Goal: Contribute content: Add original content to the website for others to see

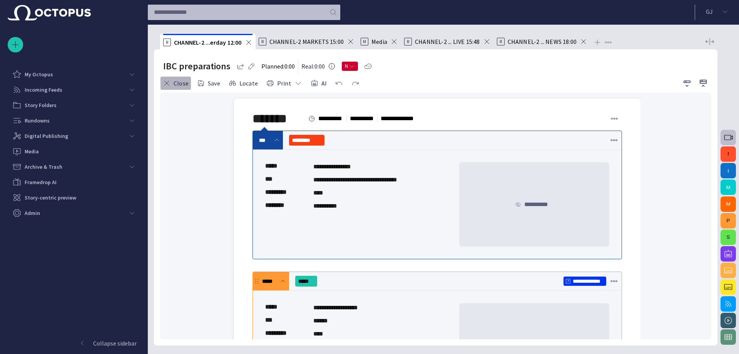
click at [175, 83] on button "Close" at bounding box center [175, 83] width 31 height 14
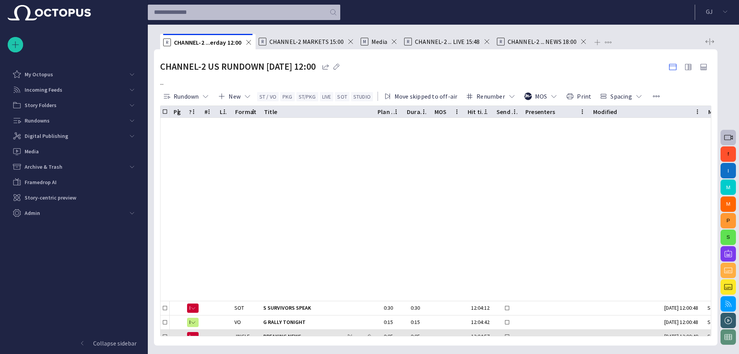
scroll to position [178, 0]
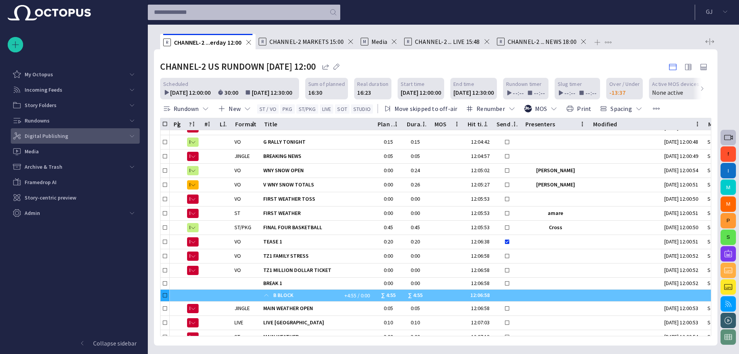
click at [62, 143] on div "Digital Publishing" at bounding box center [68, 135] width 114 height 15
click at [61, 135] on p "Digital Publishing" at bounding box center [47, 136] width 44 height 8
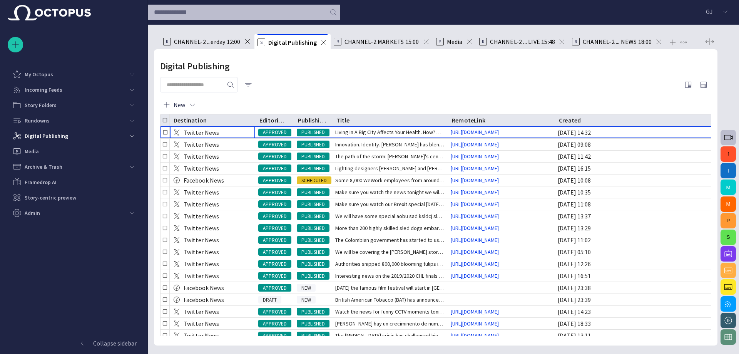
drag, startPoint x: 214, startPoint y: 117, endPoint x: 256, endPoint y: 113, distance: 42.5
click at [256, 113] on div "Digital Publishing New Destination Editorial status Publishing status Title Rem…" at bounding box center [436, 197] width 564 height 296
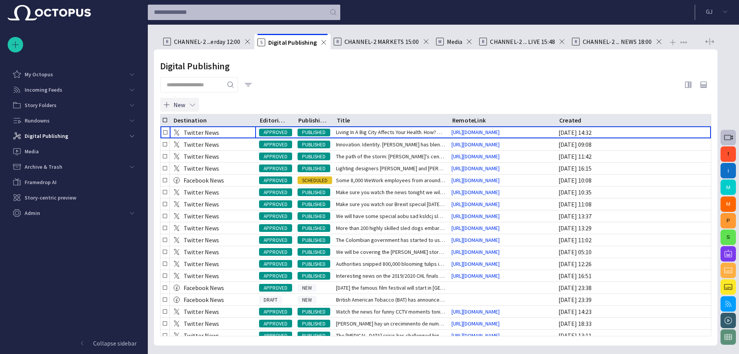
click at [184, 103] on button "New" at bounding box center [179, 105] width 39 height 14
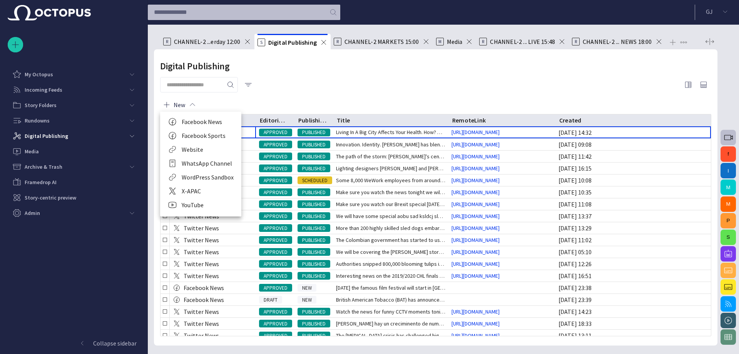
click at [206, 178] on li "WordPress Sandbox" at bounding box center [200, 177] width 81 height 14
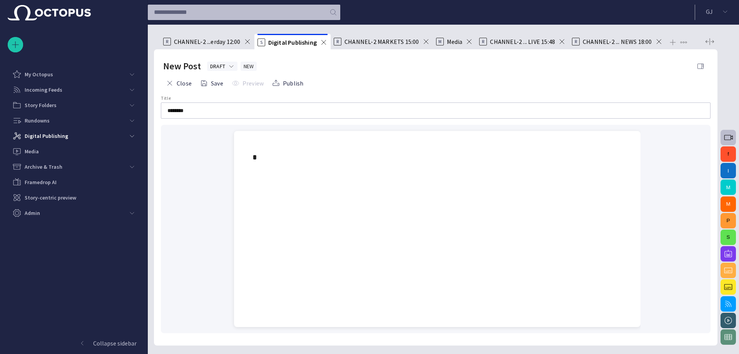
click at [693, 59] on button "button" at bounding box center [700, 66] width 15 height 15
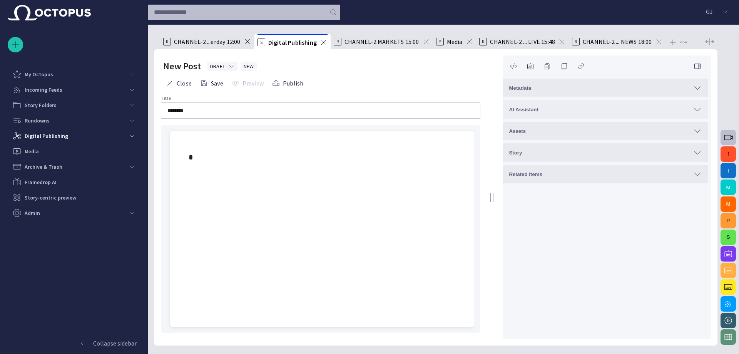
click at [583, 104] on button "AI Assistant" at bounding box center [606, 109] width 206 height 18
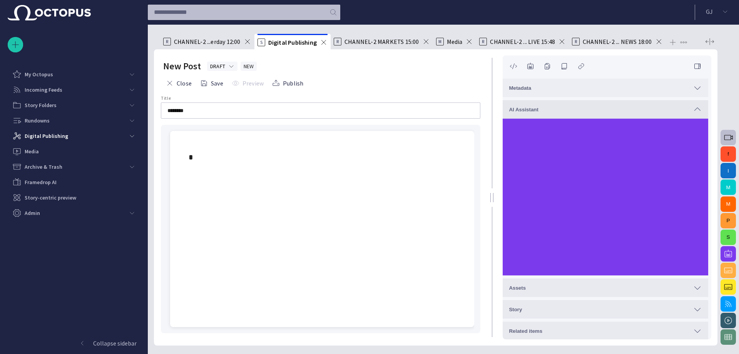
click at [566, 84] on div "Metadata" at bounding box center [605, 87] width 193 height 9
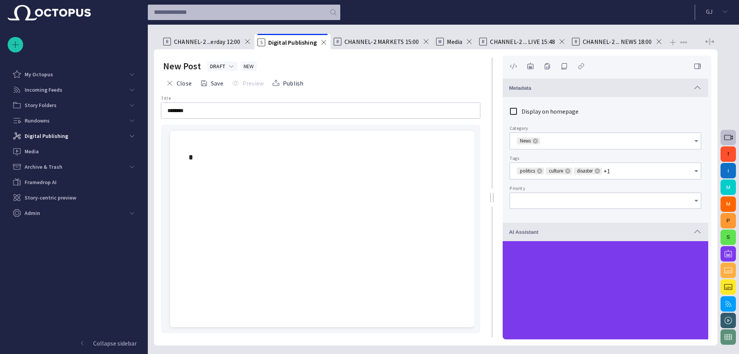
type input "*"
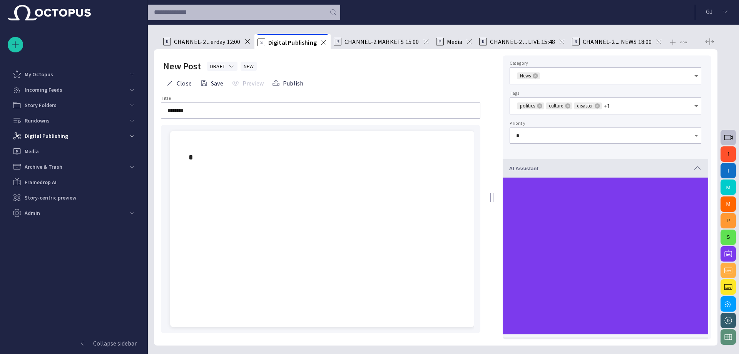
scroll to position [125, 0]
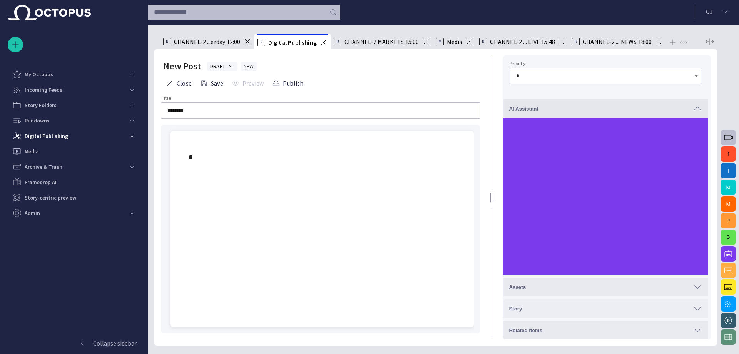
click at [588, 308] on div "Story" at bounding box center [605, 308] width 193 height 9
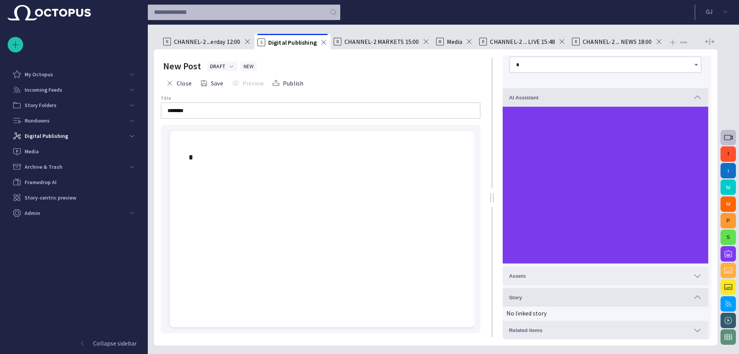
click at [573, 278] on div "Assets" at bounding box center [605, 275] width 193 height 9
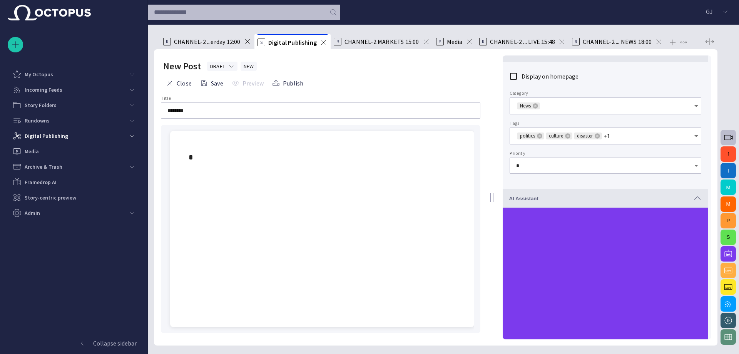
scroll to position [0, 0]
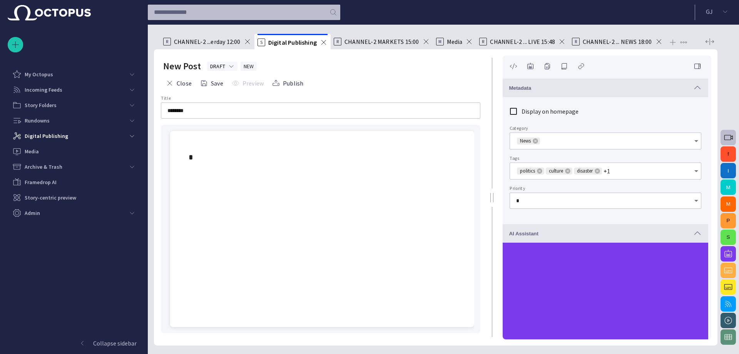
click at [172, 75] on div "Close Save Preview Publish" at bounding box center [320, 83] width 315 height 18
click at [172, 79] on button "Close" at bounding box center [178, 83] width 31 height 14
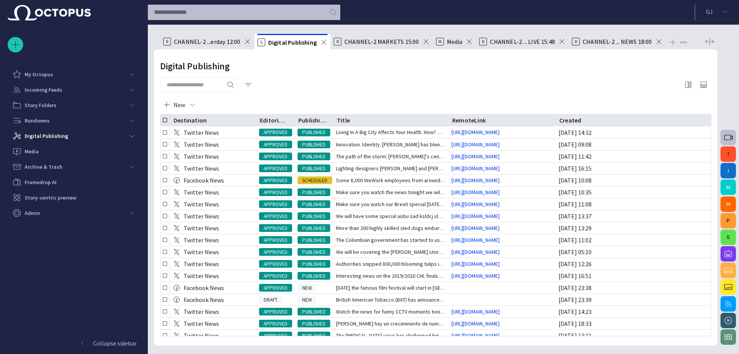
click at [249, 82] on button "button" at bounding box center [248, 85] width 15 height 14
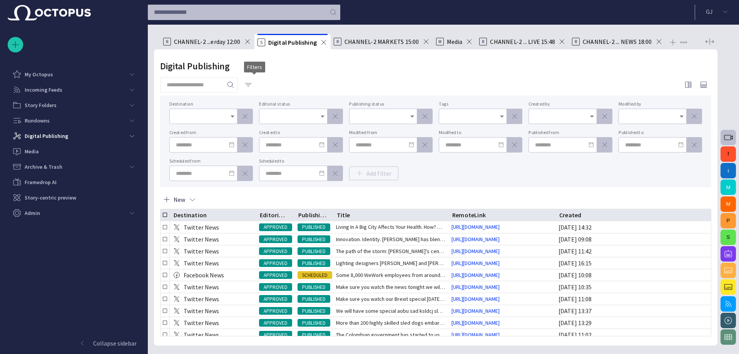
click at [252, 85] on span "button" at bounding box center [248, 85] width 8 height 8
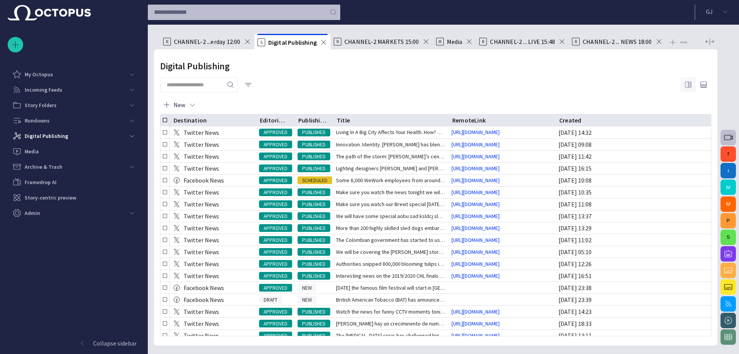
click at [688, 80] on span "button" at bounding box center [688, 84] width 9 height 9
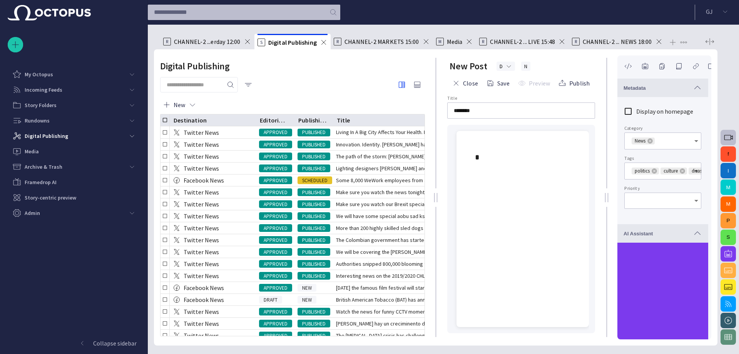
type input "*"
